Goal: Find specific page/section: Find specific page/section

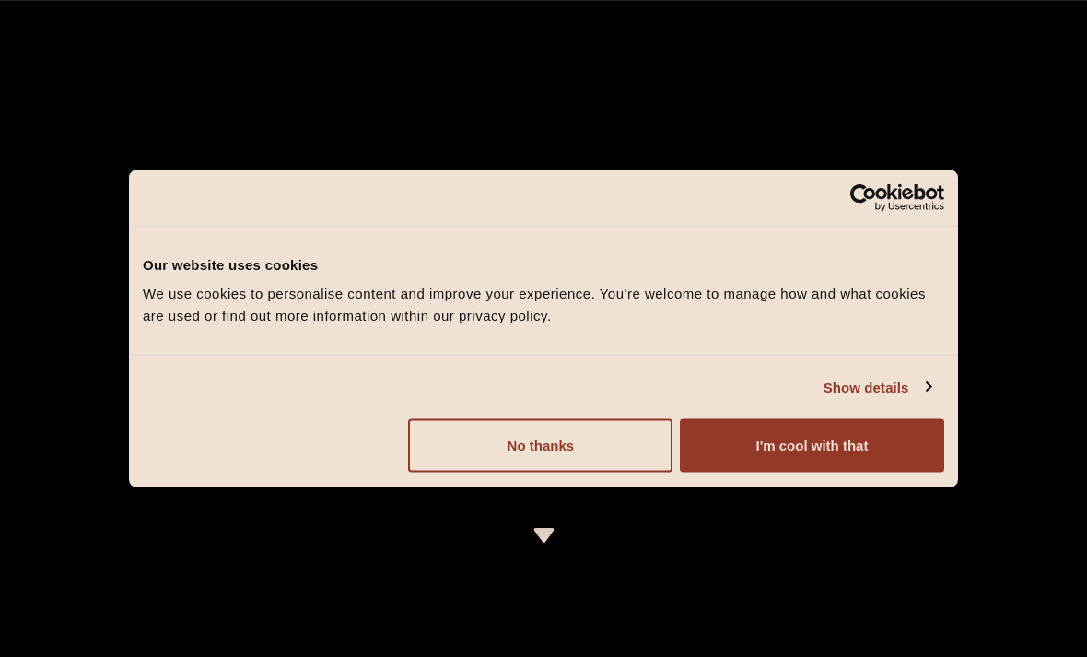
click at [774, 433] on button "I'm cool with that" at bounding box center [812, 445] width 264 height 53
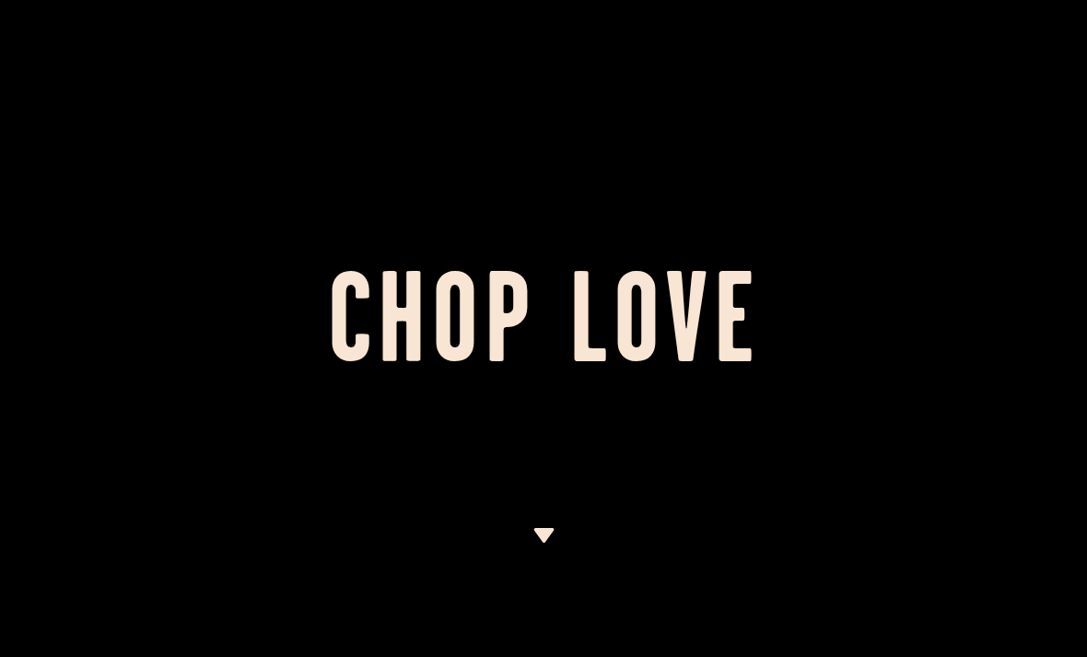
click at [530, 521] on div at bounding box center [543, 328] width 1087 height 657
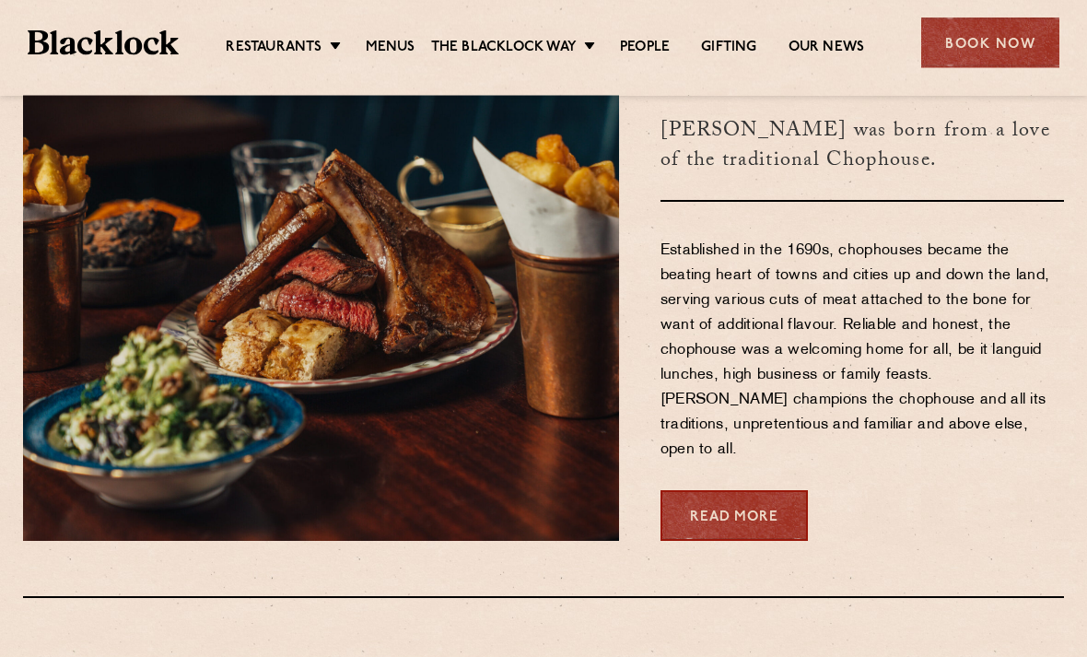
scroll to position [697, 0]
click at [401, 40] on link "Menus" at bounding box center [391, 48] width 50 height 18
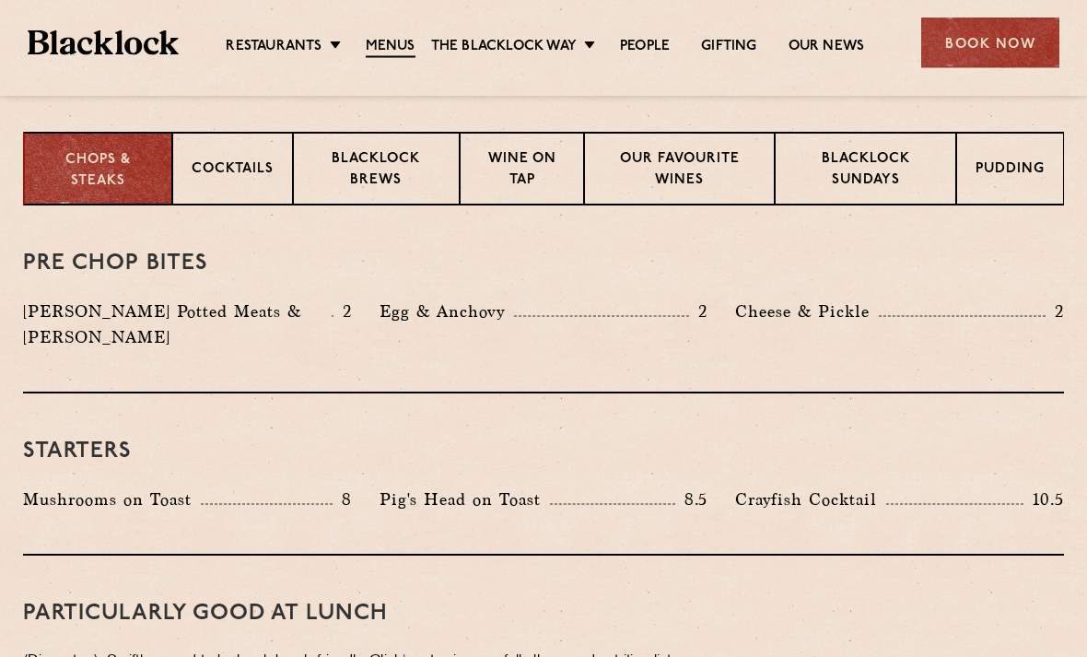
scroll to position [720, 0]
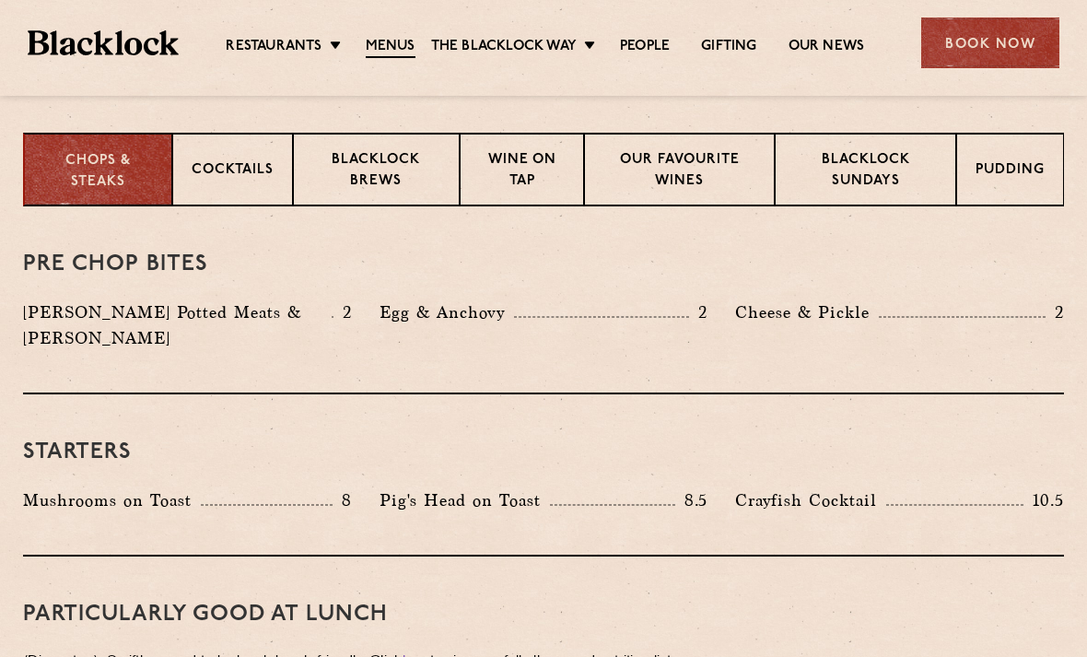
click at [868, 184] on p "Blacklock Sundays" at bounding box center [865, 171] width 143 height 43
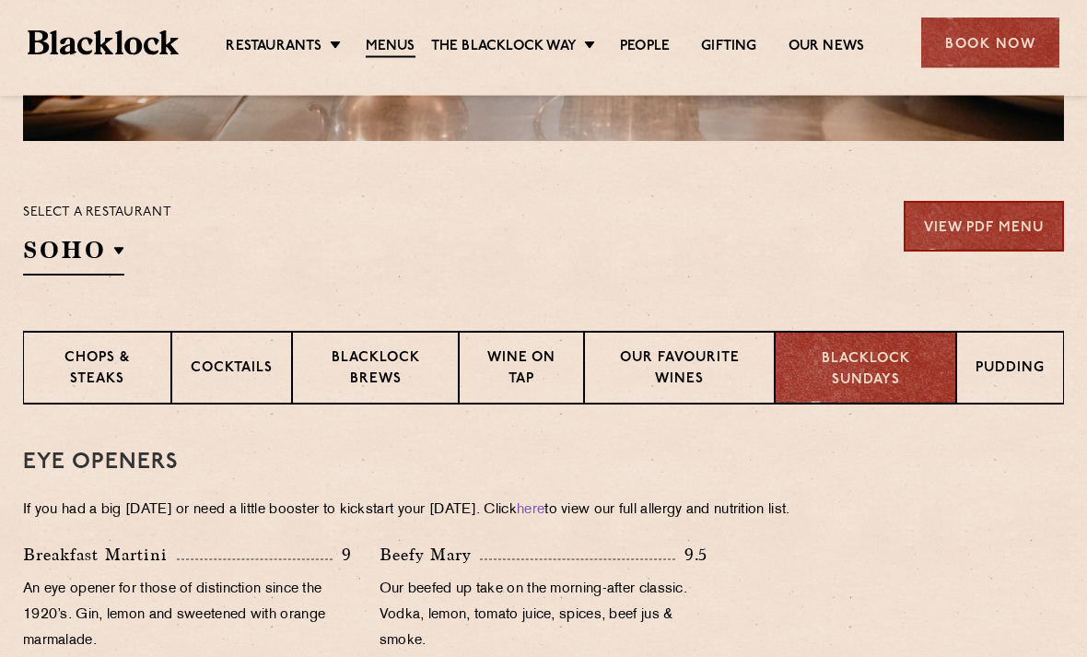
scroll to position [519, 0]
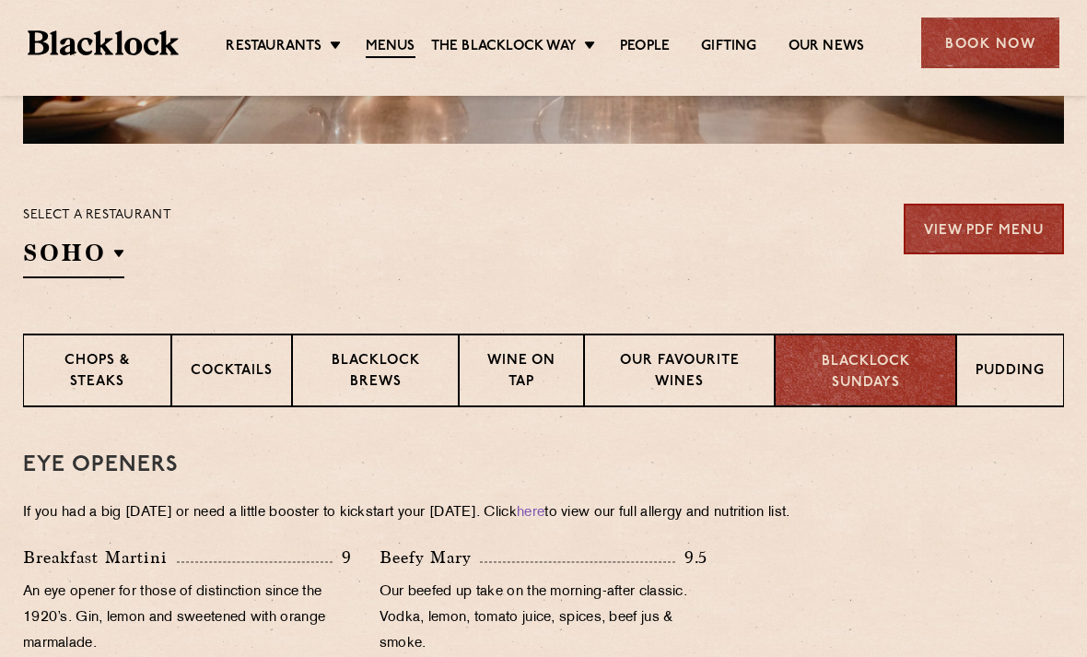
click at [108, 259] on h2 "SOHO" at bounding box center [73, 257] width 101 height 41
click at [0, 0] on li "City" at bounding box center [0, 0] width 0 height 0
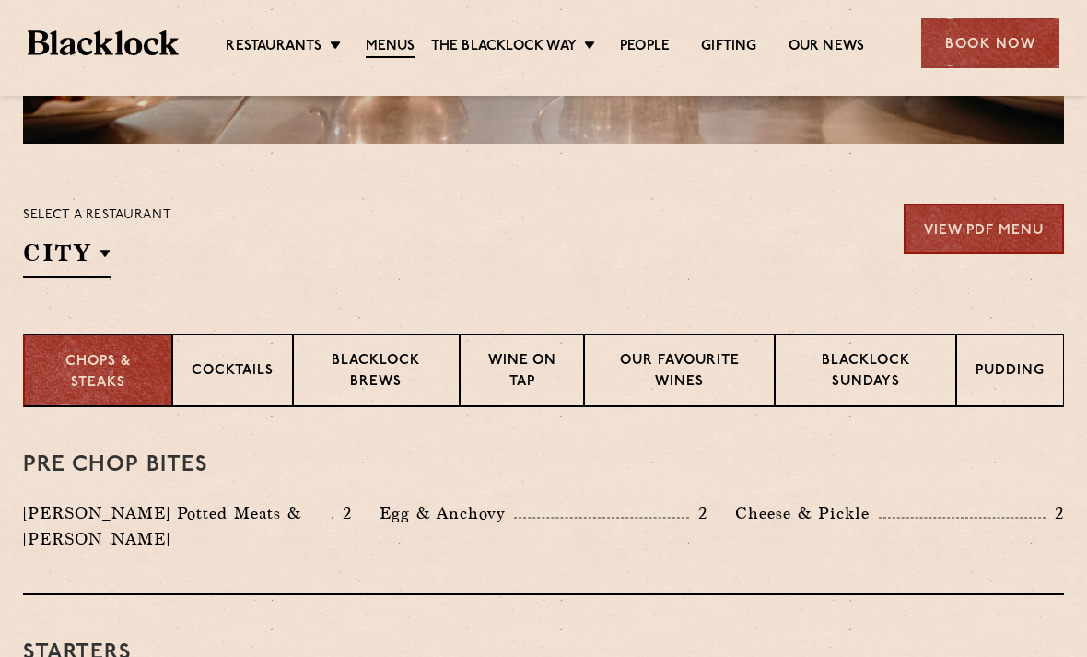
click at [0, 0] on p "City" at bounding box center [0, 0] width 0 height 0
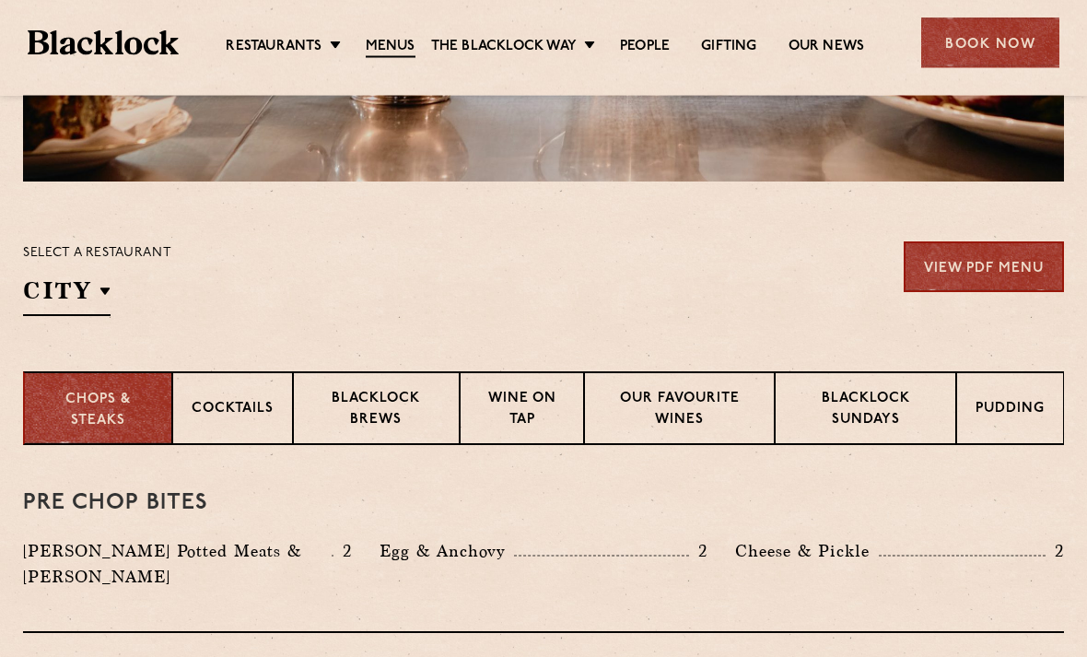
scroll to position [482, 0]
click at [95, 292] on h2 "City" at bounding box center [66, 294] width 87 height 41
click at [0, 0] on p "City" at bounding box center [0, 0] width 0 height 0
click at [0, 0] on link "City" at bounding box center [0, 0] width 0 height 0
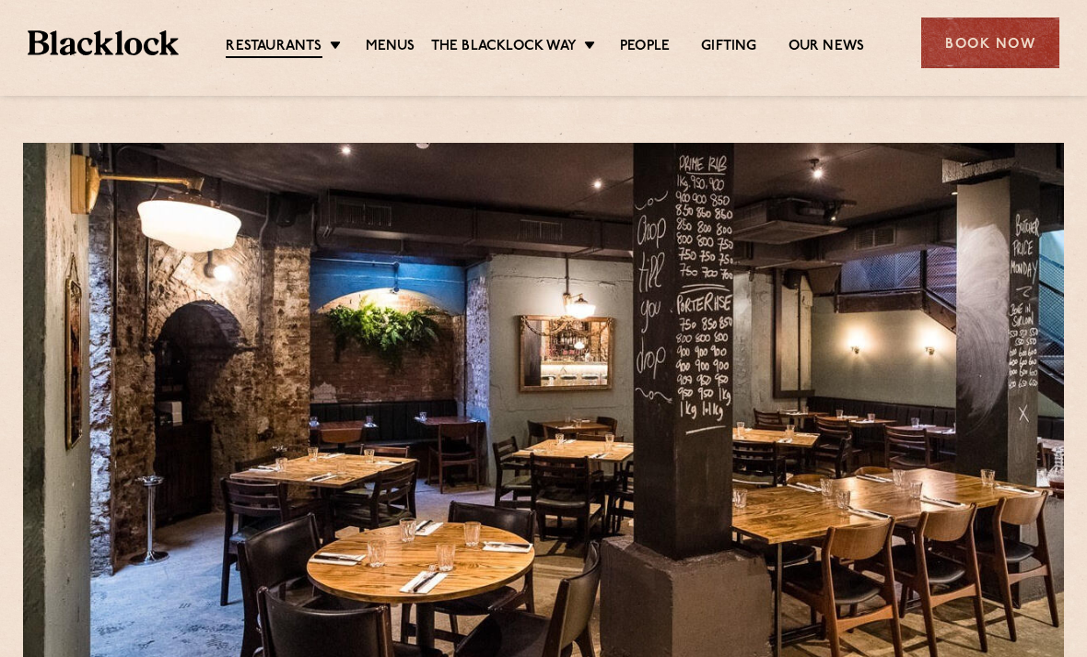
click at [0, 0] on link "Shoreditch" at bounding box center [0, 0] width 0 height 0
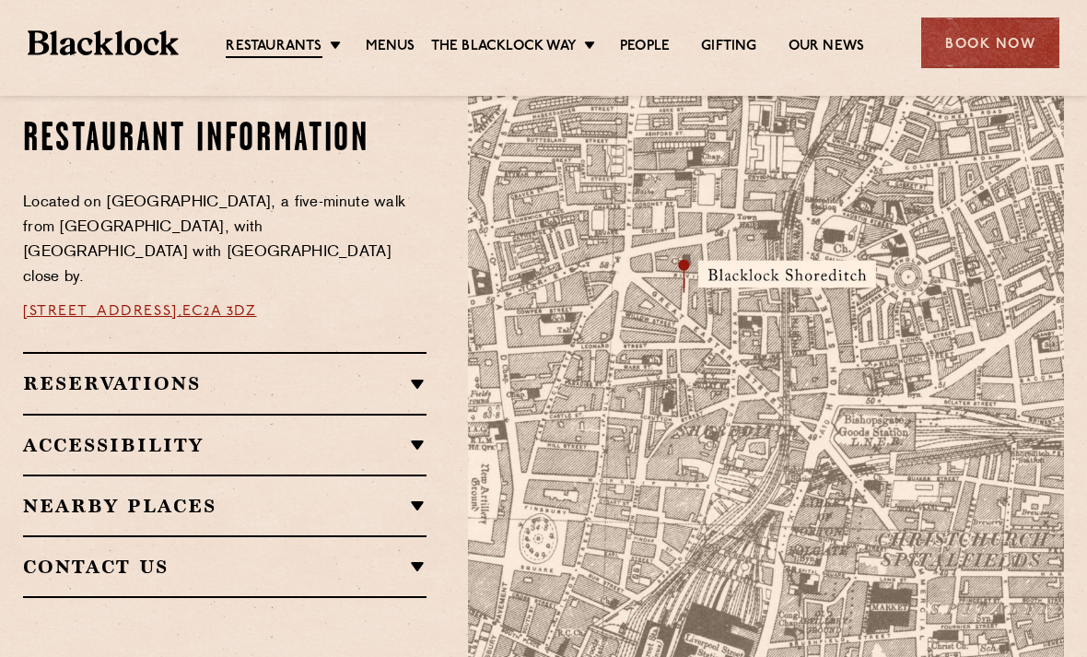
scroll to position [1041, 0]
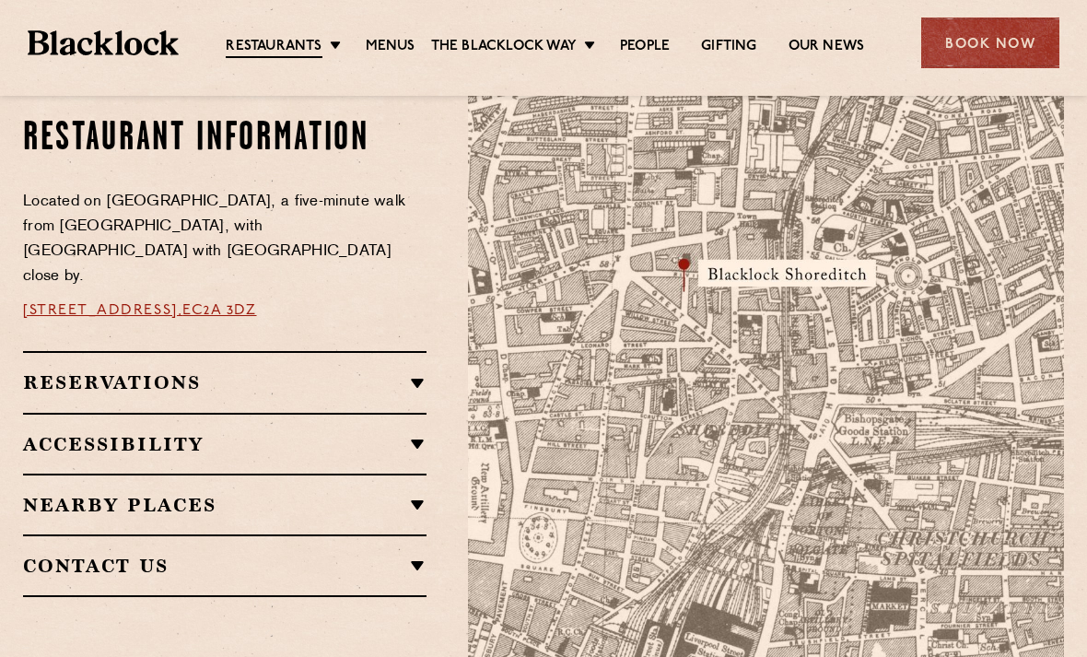
click at [0, 0] on link "[GEOGRAPHIC_DATA]" at bounding box center [0, 0] width 0 height 0
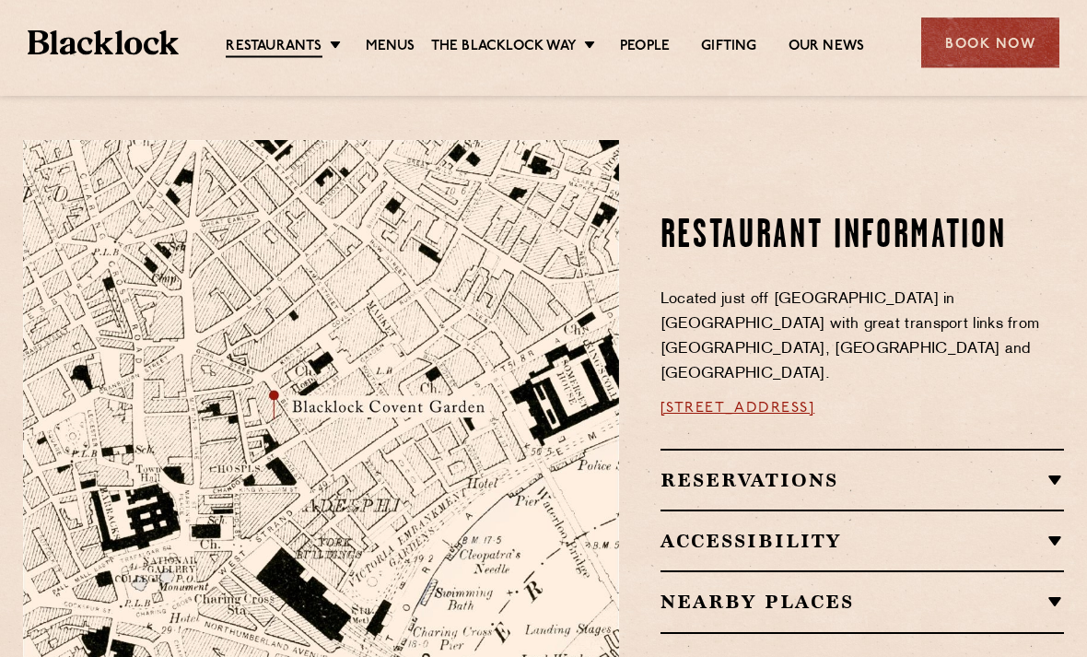
scroll to position [920, 0]
click at [753, 401] on link "[STREET_ADDRESS]" at bounding box center [737, 408] width 155 height 15
